Goal: Task Accomplishment & Management: Use online tool/utility

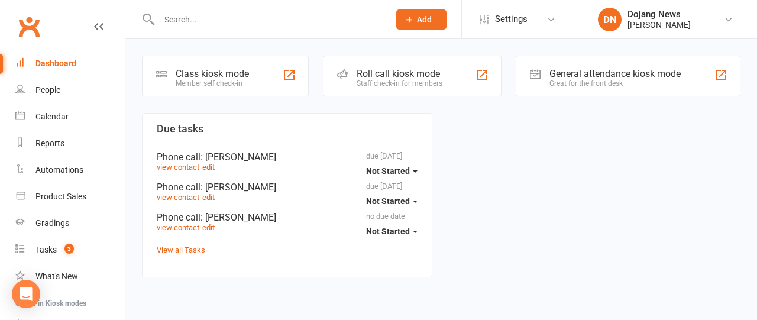
click at [231, 80] on div "Member self check-in" at bounding box center [212, 83] width 73 height 8
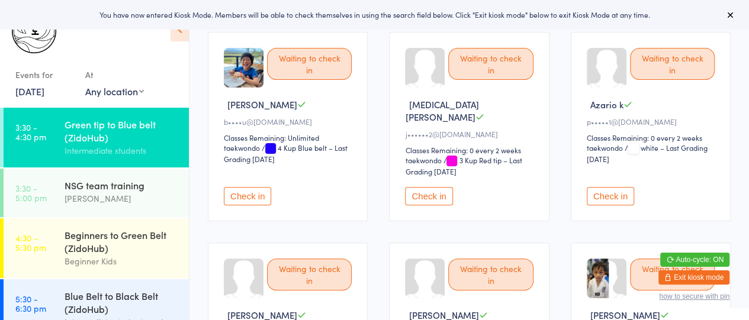
scroll to position [110, 0]
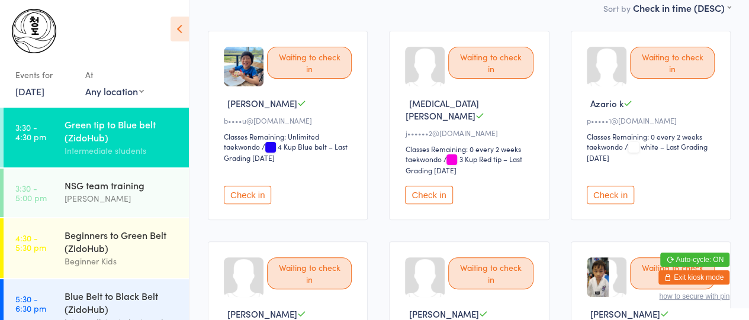
click at [247, 186] on button "Check in" at bounding box center [247, 195] width 47 height 18
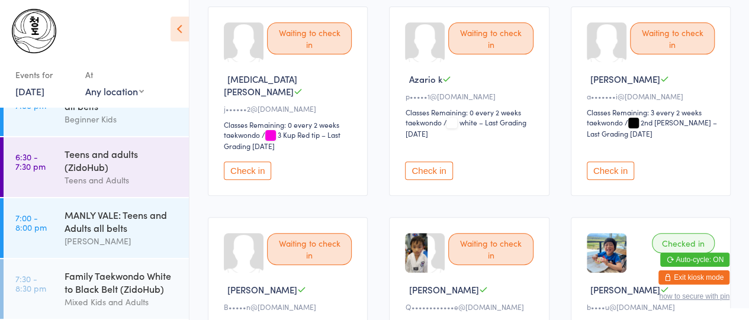
scroll to position [138, 0]
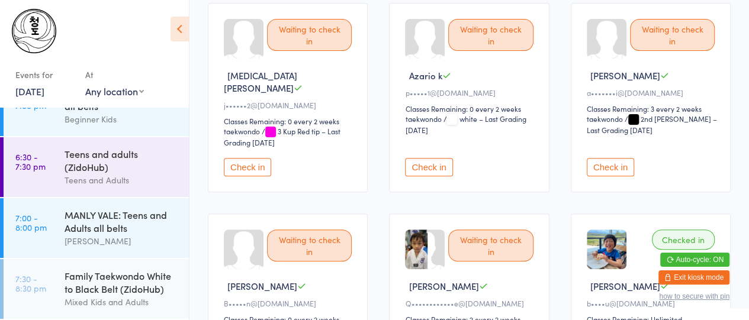
click at [604, 158] on button "Check in" at bounding box center [609, 167] width 47 height 18
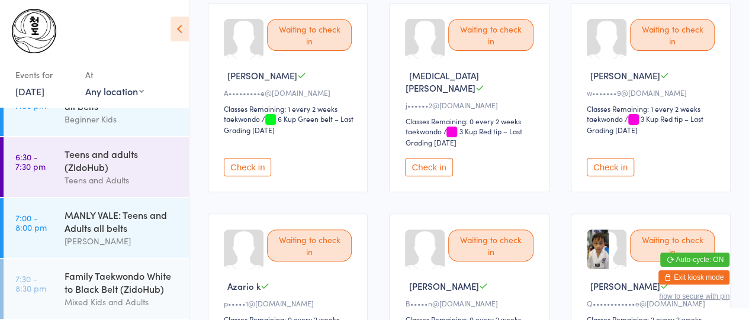
drag, startPoint x: 604, startPoint y: 154, endPoint x: 697, endPoint y: 139, distance: 94.7
click at [697, 139] on div "Waiting to check in Seojin I w•••••••9@gmail.com Classes Remaining: 1 every 2 w…" at bounding box center [650, 97] width 160 height 189
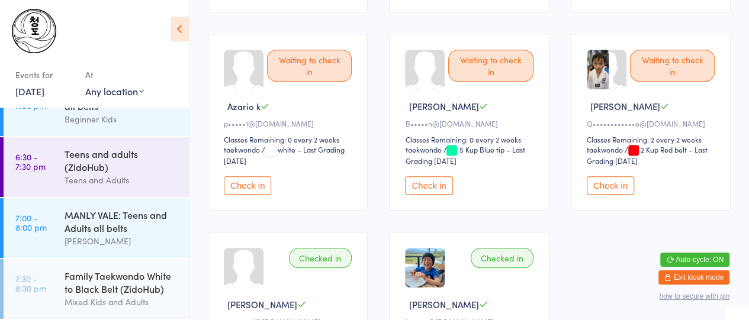
scroll to position [0, 0]
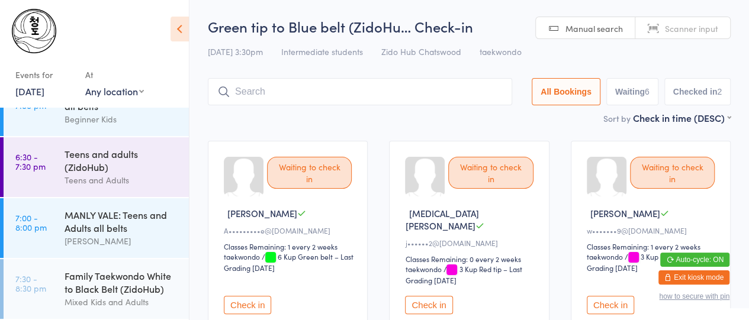
click at [402, 90] on input "search" at bounding box center [360, 91] width 304 height 27
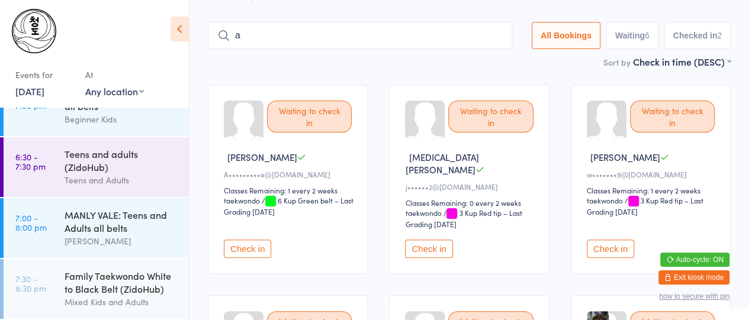
scroll to position [79, 0]
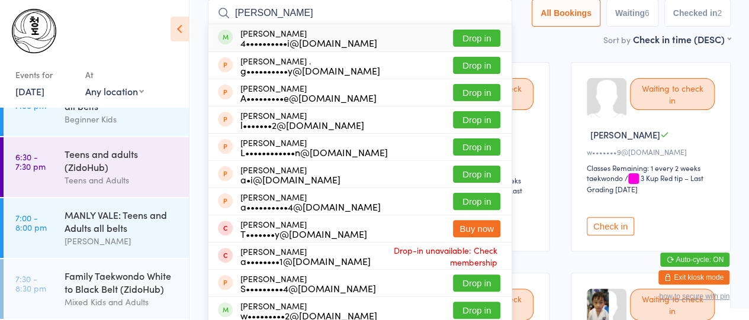
type input "alisa"
click at [328, 43] on div "4••••••••••i@gmail.com" at bounding box center [308, 42] width 137 height 9
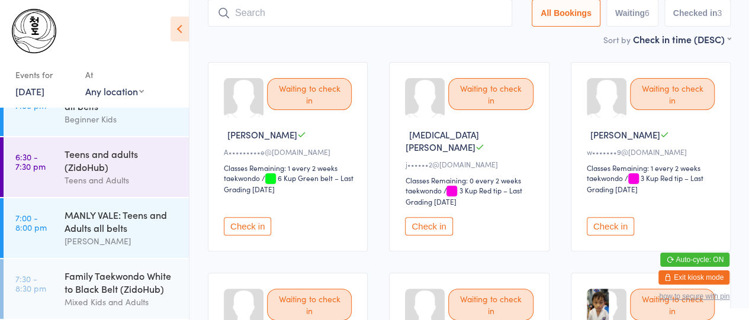
click at [236, 217] on button "Check in" at bounding box center [247, 226] width 47 height 18
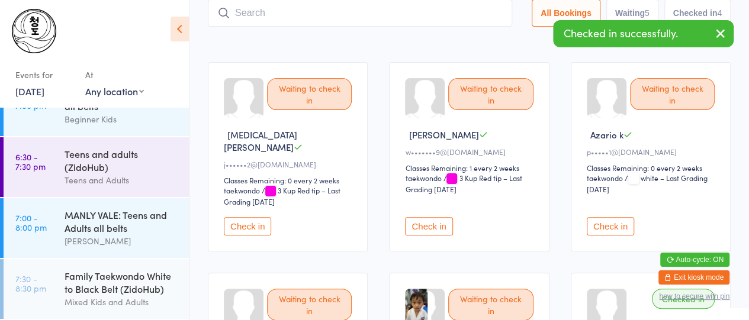
click at [441, 217] on button "Check in" at bounding box center [428, 226] width 47 height 18
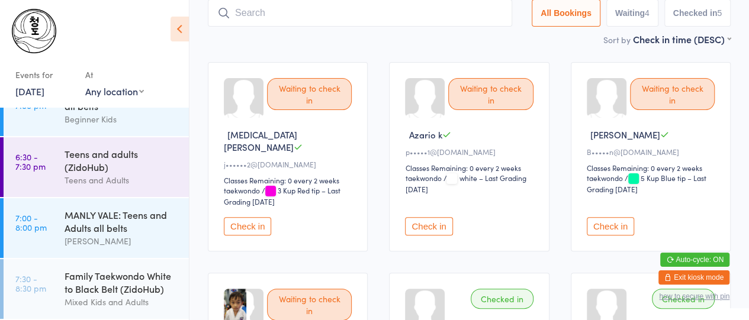
scroll to position [0, 0]
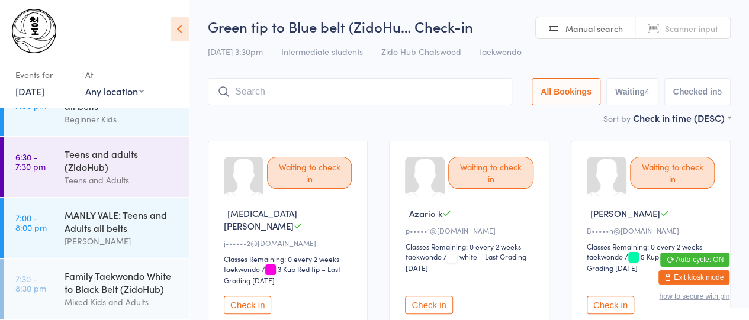
click at [427, 88] on input "search" at bounding box center [360, 91] width 304 height 27
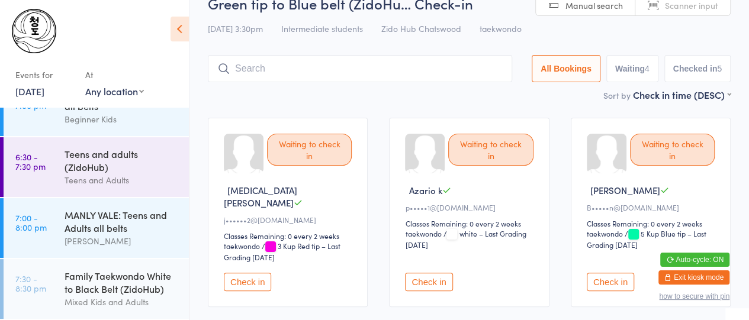
scroll to position [56, 0]
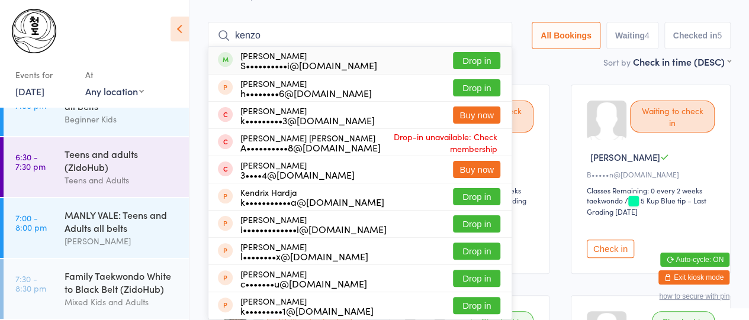
type input "kenzo"
click at [330, 63] on div "S••••••••••i@yahoo.com" at bounding box center [308, 64] width 137 height 9
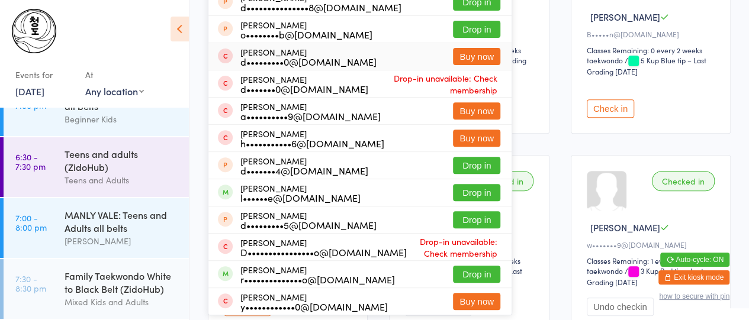
scroll to position [199, 0]
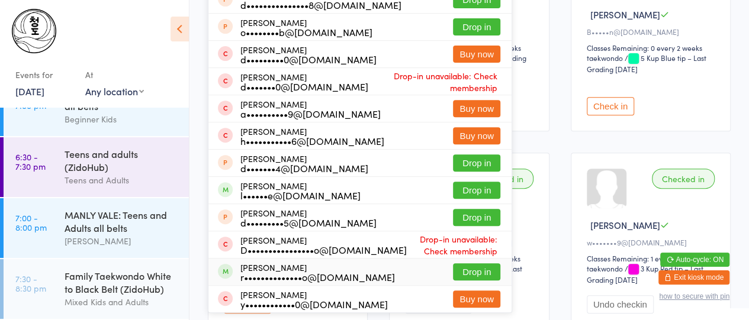
type input "daniel"
click at [259, 268] on div "Daniel Kasim r••••••••••••••o@gmail.com" at bounding box center [317, 272] width 154 height 19
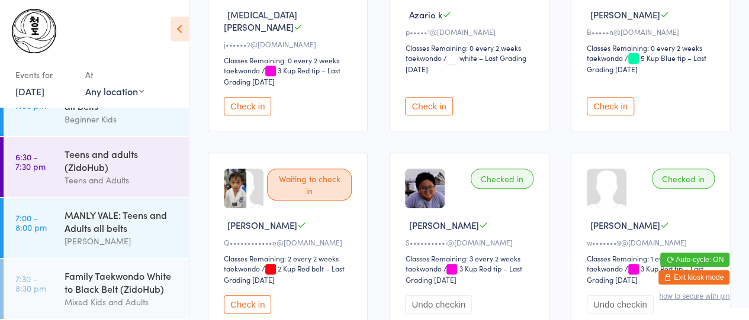
scroll to position [0, 0]
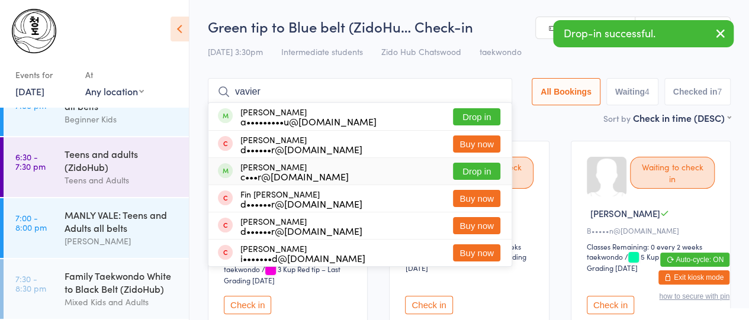
type input "vavier"
click at [263, 180] on div "c•••r@windowslive.com" at bounding box center [294, 176] width 108 height 9
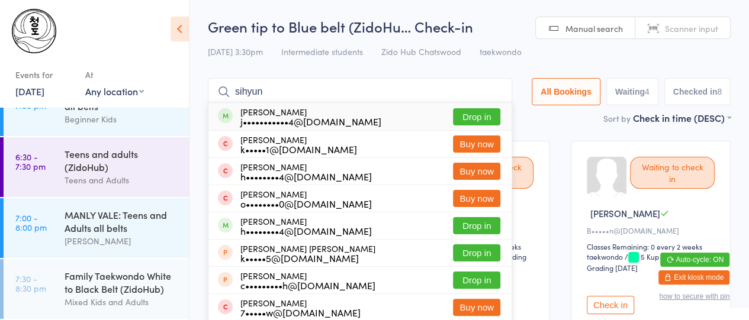
type input "sihyun"
click at [295, 121] on div "j•••••••••••4@gmail.com" at bounding box center [310, 121] width 141 height 9
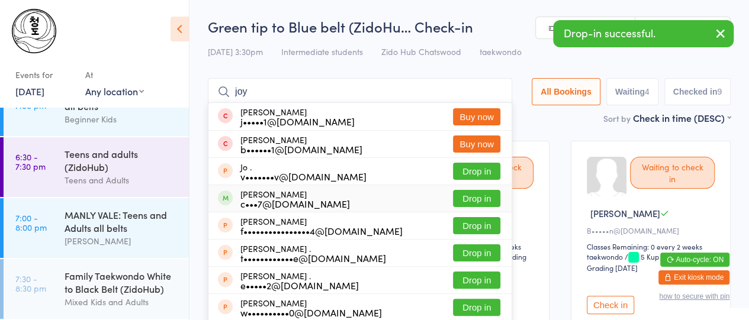
type input "joy"
click at [279, 203] on div "c•••7@naver.com" at bounding box center [294, 203] width 109 height 9
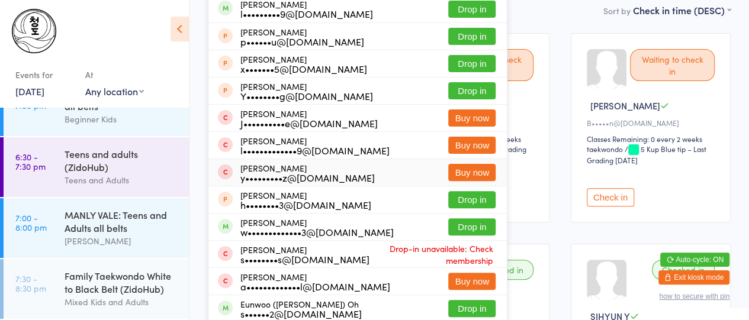
scroll to position [109, 0]
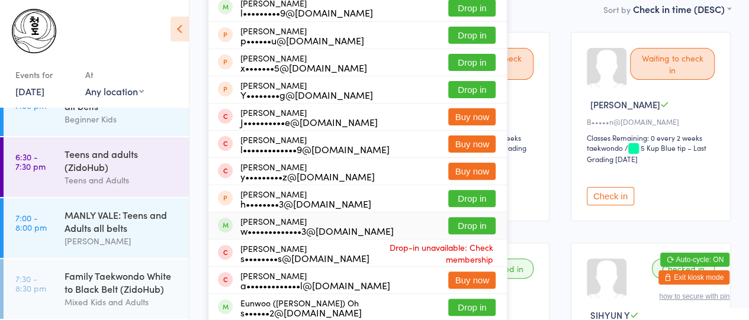
type input "ryan"
click at [254, 226] on div "w•••••••••••••3@gmail.com" at bounding box center [316, 230] width 153 height 9
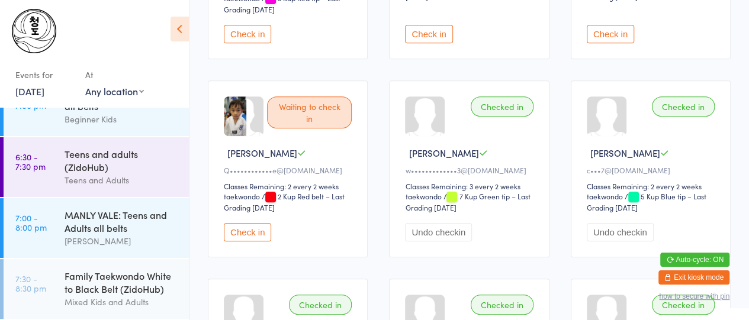
scroll to position [272, 0]
click at [260, 222] on button "Check in" at bounding box center [247, 231] width 47 height 18
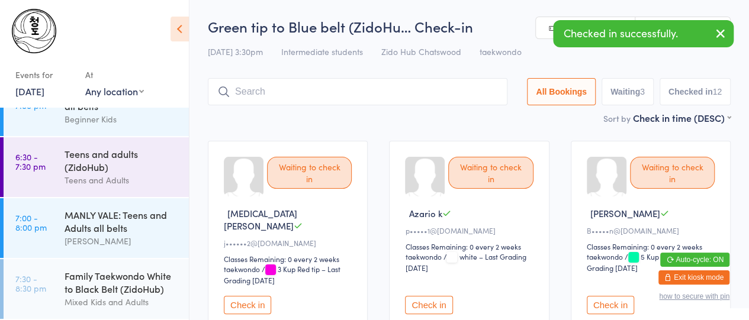
click at [299, 83] on input "search" at bounding box center [357, 91] width 299 height 27
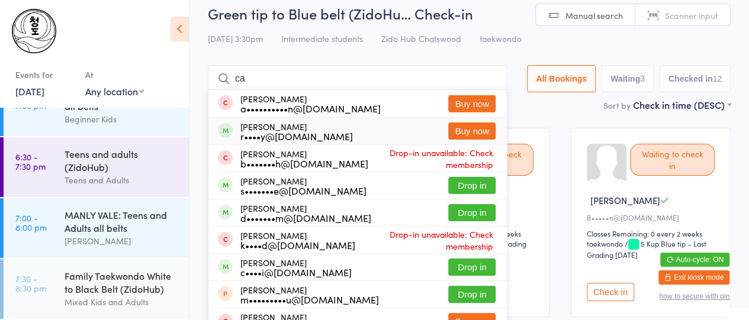
type input "c"
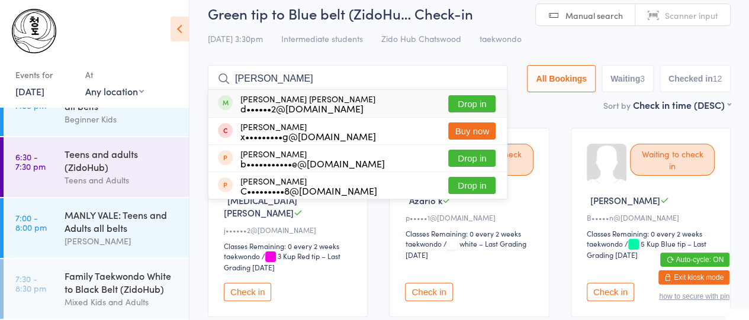
type input "cooper"
click at [474, 107] on button "Drop in" at bounding box center [471, 103] width 47 height 17
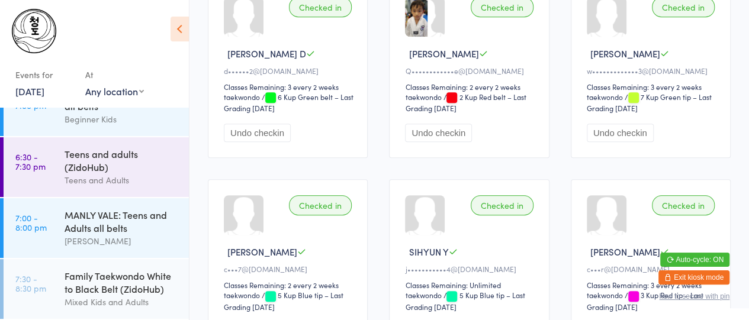
scroll to position [388, 0]
